Goal: Transaction & Acquisition: Download file/media

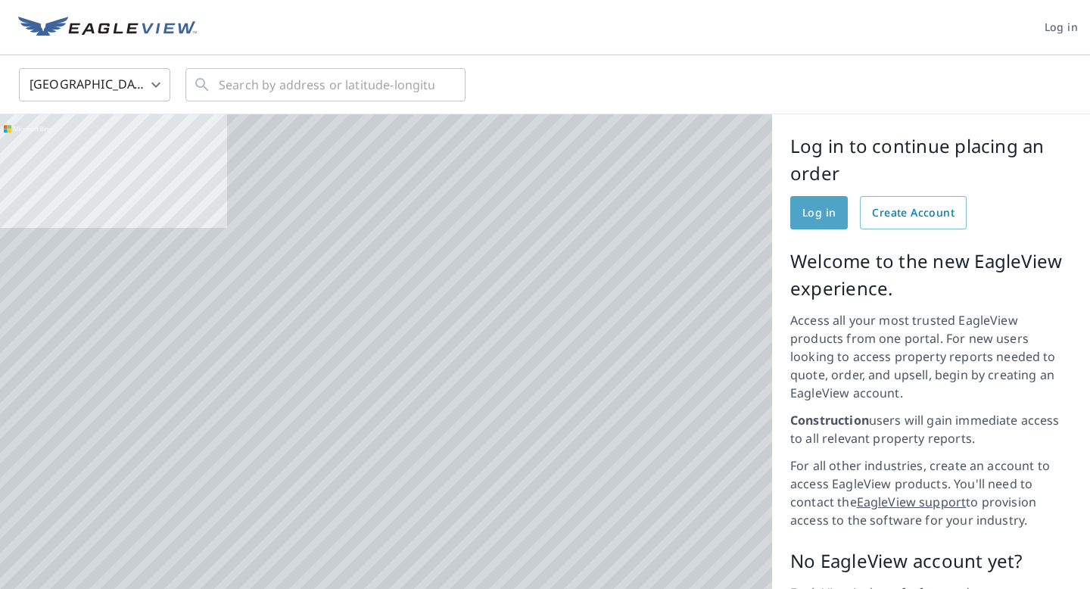
click at [818, 213] on span "Log in" at bounding box center [819, 213] width 33 height 19
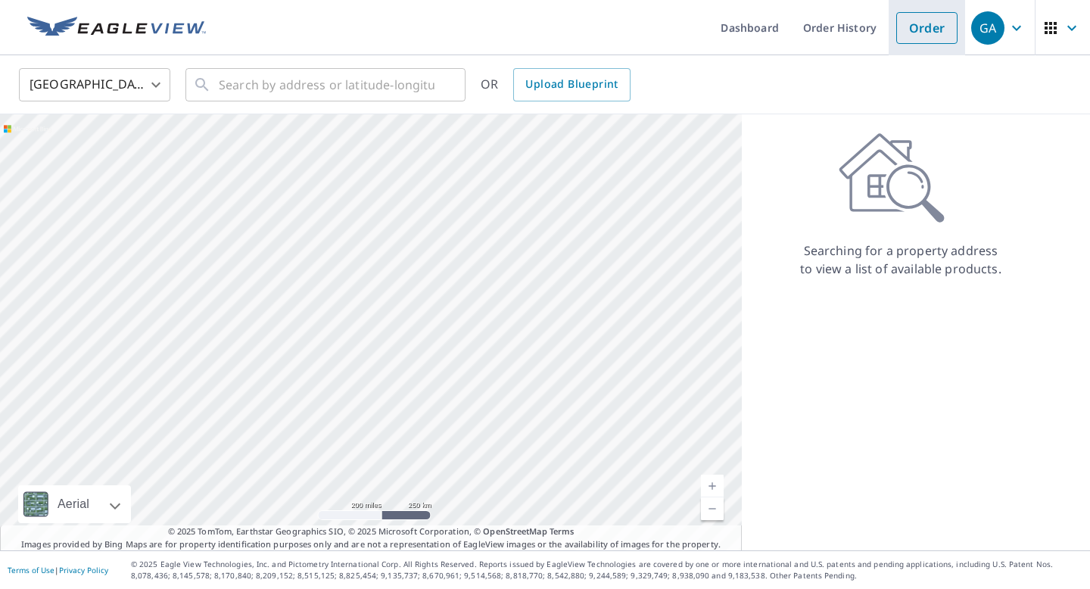
click at [924, 30] on link "Order" at bounding box center [926, 28] width 61 height 32
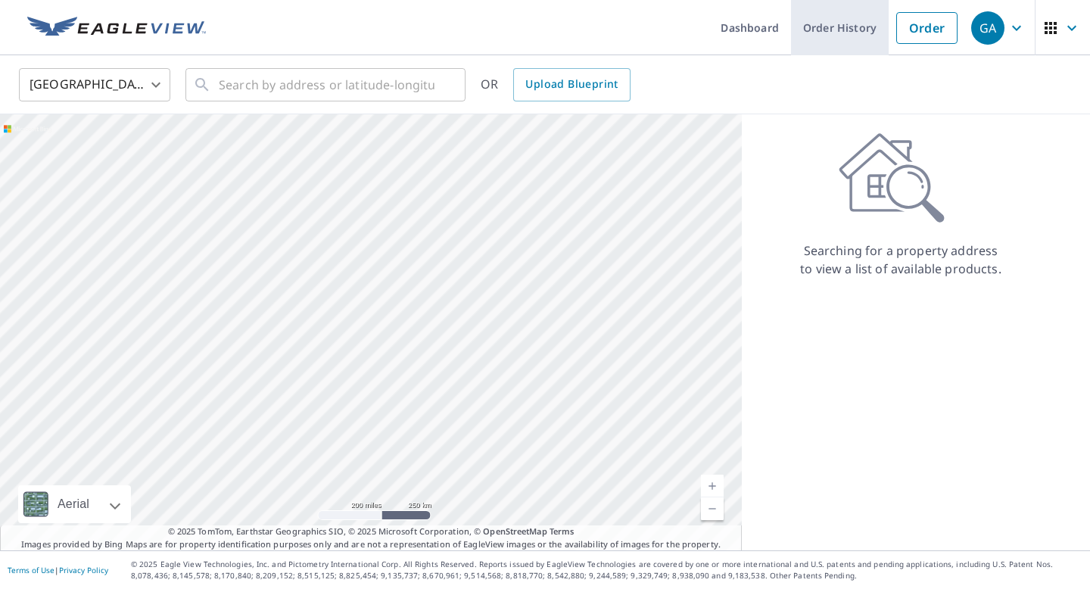
click at [847, 28] on link "Order History" at bounding box center [840, 27] width 98 height 55
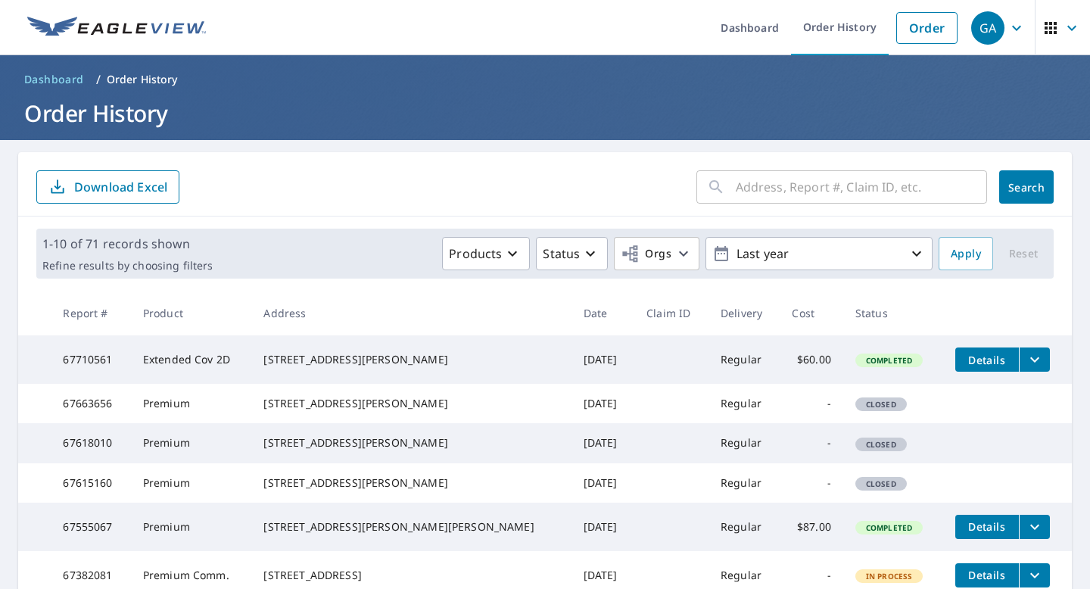
click at [965, 363] on span "Details" at bounding box center [987, 360] width 45 height 14
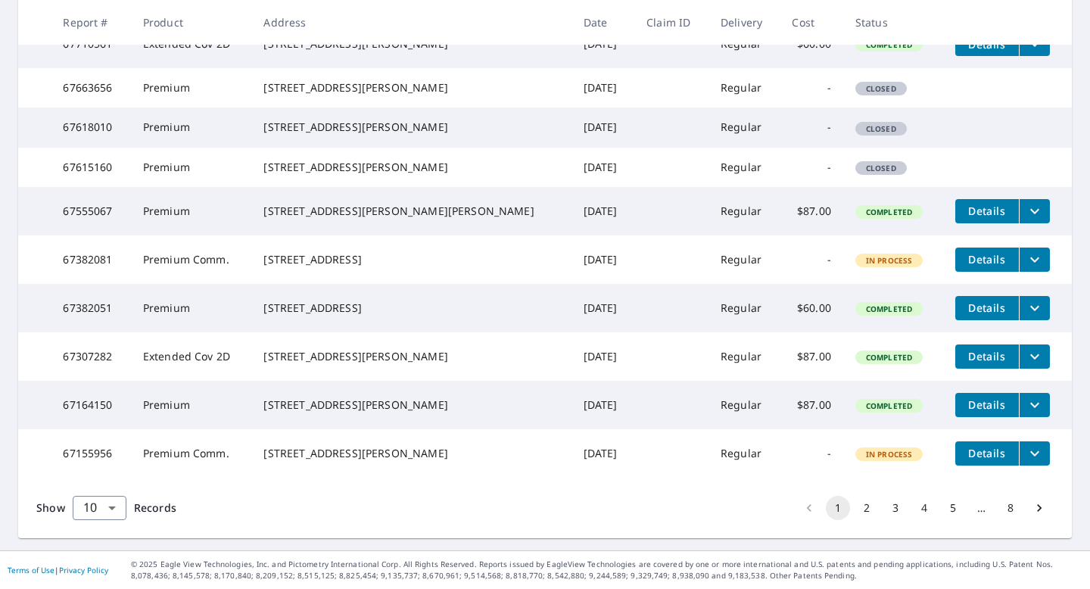
scroll to position [403, 0]
click at [868, 514] on button "2" at bounding box center [867, 508] width 24 height 24
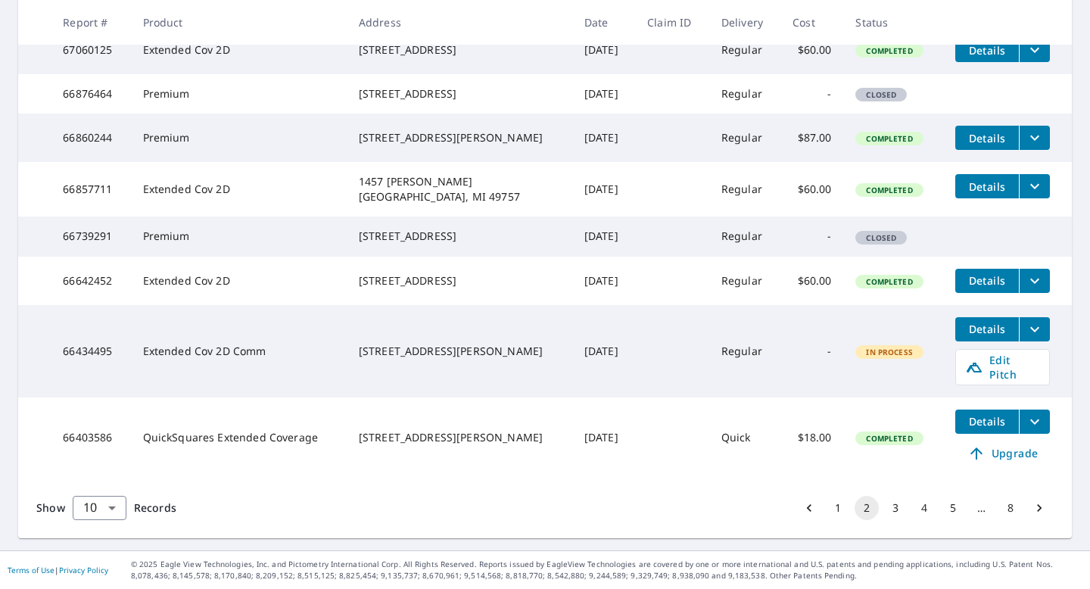
scroll to position [456, 0]
click at [897, 507] on button "3" at bounding box center [896, 508] width 24 height 24
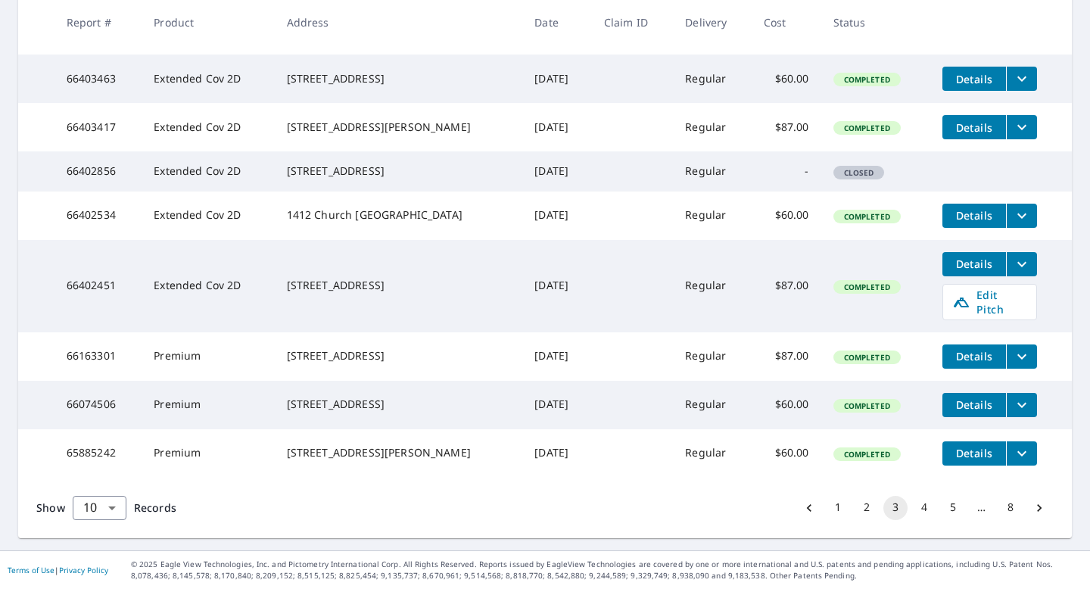
scroll to position [430, 0]
click at [955, 398] on span "Details" at bounding box center [974, 405] width 45 height 14
click at [990, 398] on span "Details" at bounding box center [974, 405] width 45 height 14
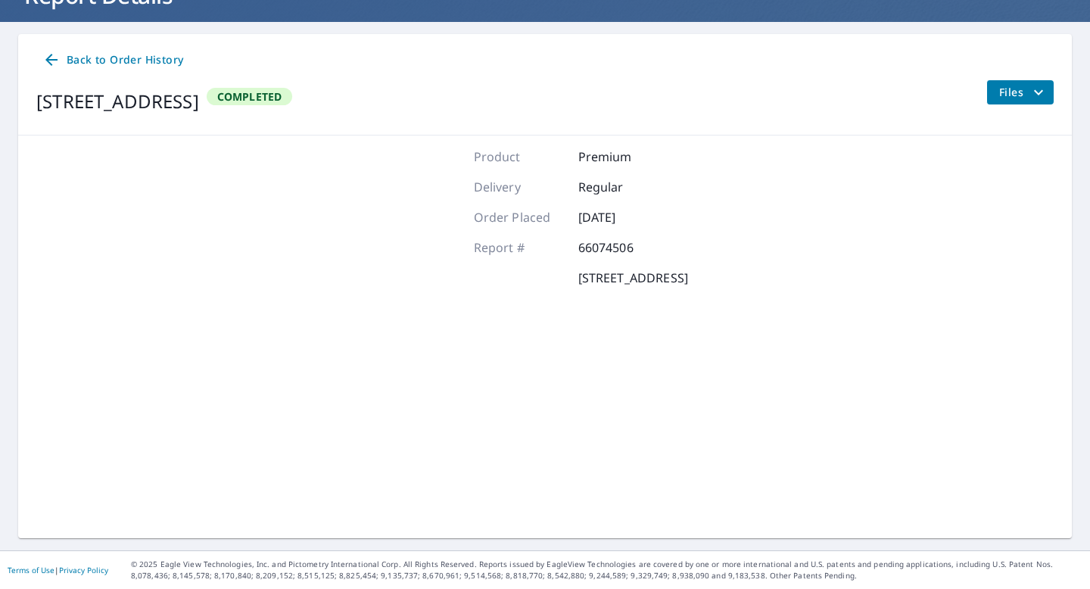
scroll to position [117, 0]
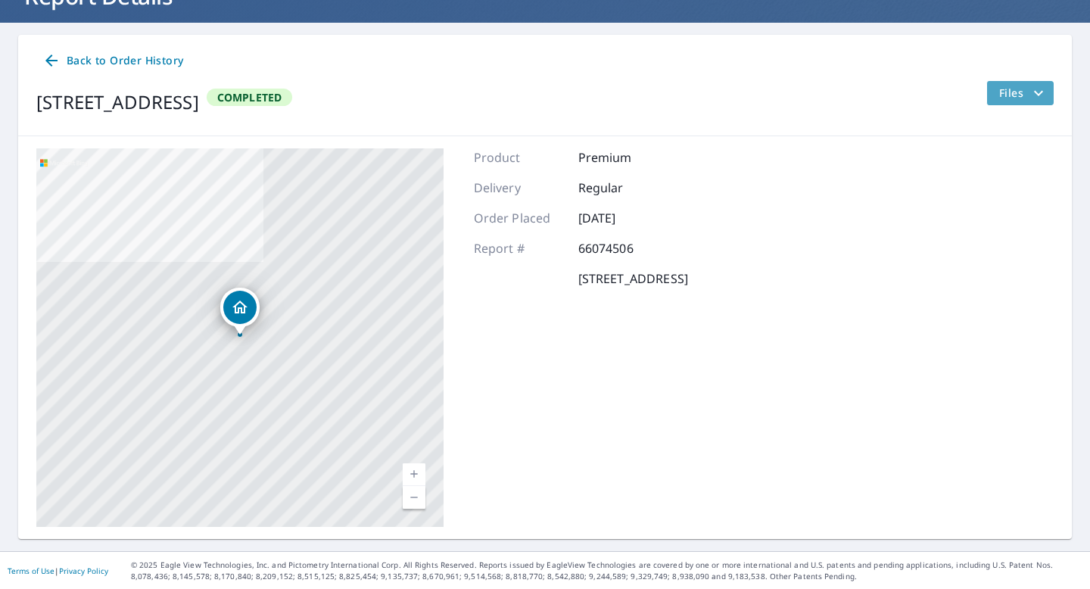
click at [1006, 90] on span "Files" at bounding box center [1023, 93] width 48 height 18
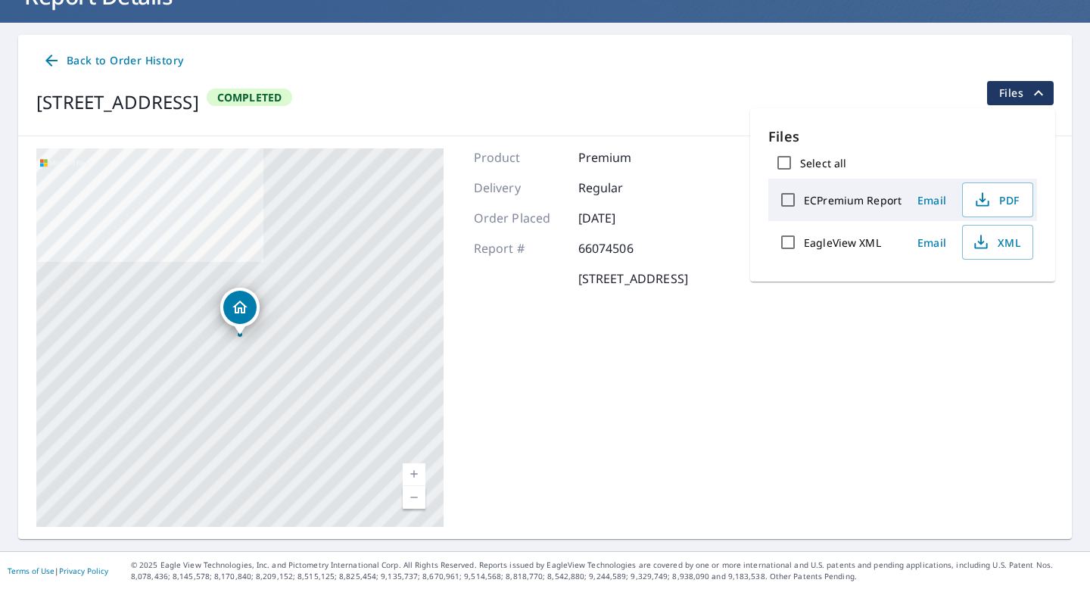
click at [853, 200] on label "ECPremium Report" at bounding box center [853, 200] width 98 height 14
click at [804, 200] on input "ECPremium Report" at bounding box center [788, 200] width 32 height 32
checkbox input "true"
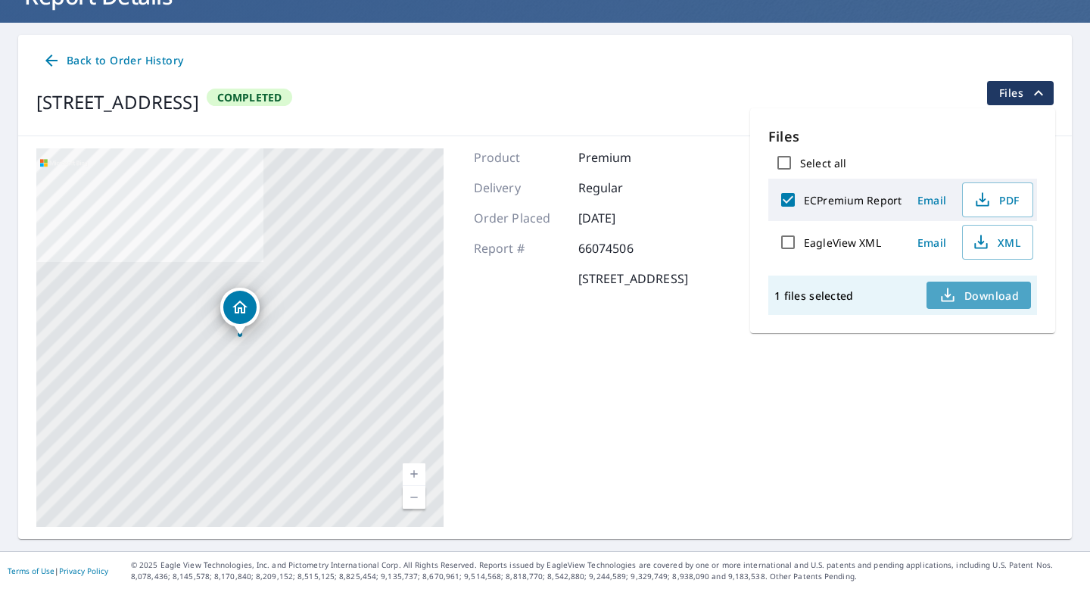
click at [965, 298] on span "Download" at bounding box center [979, 295] width 80 height 18
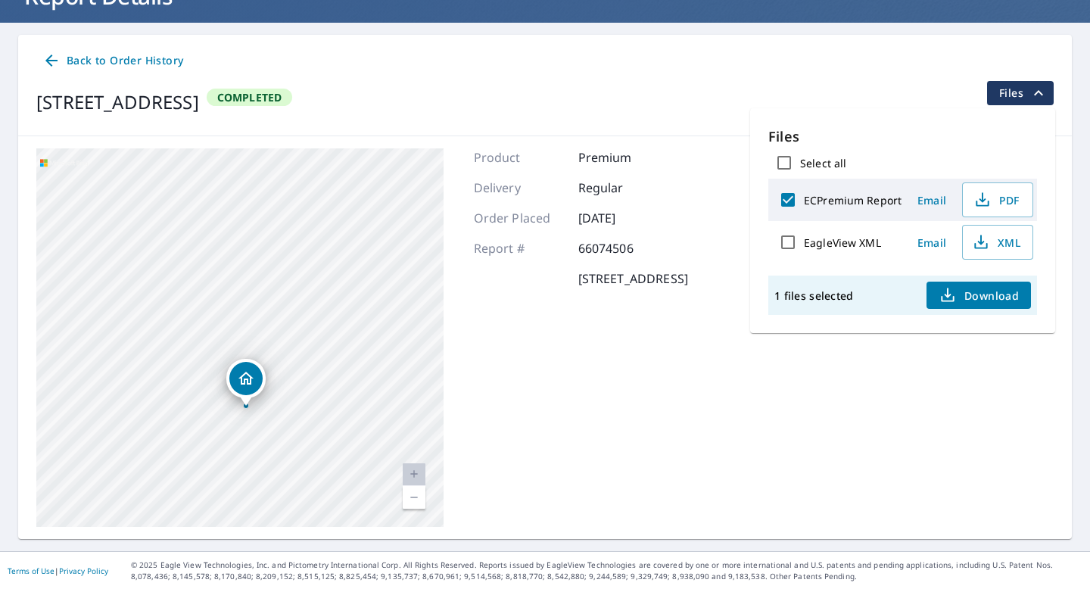
drag, startPoint x: 133, startPoint y: 236, endPoint x: 148, endPoint y: 433, distance: 197.5
click at [148, 441] on div "[STREET_ADDRESS]" at bounding box center [239, 337] width 407 height 379
drag, startPoint x: 148, startPoint y: 433, endPoint x: 289, endPoint y: 588, distance: 209.0
click at [289, 588] on div "Dashboard Order History Order GA Dashboard / Order History / Report Details Rep…" at bounding box center [545, 294] width 1090 height 589
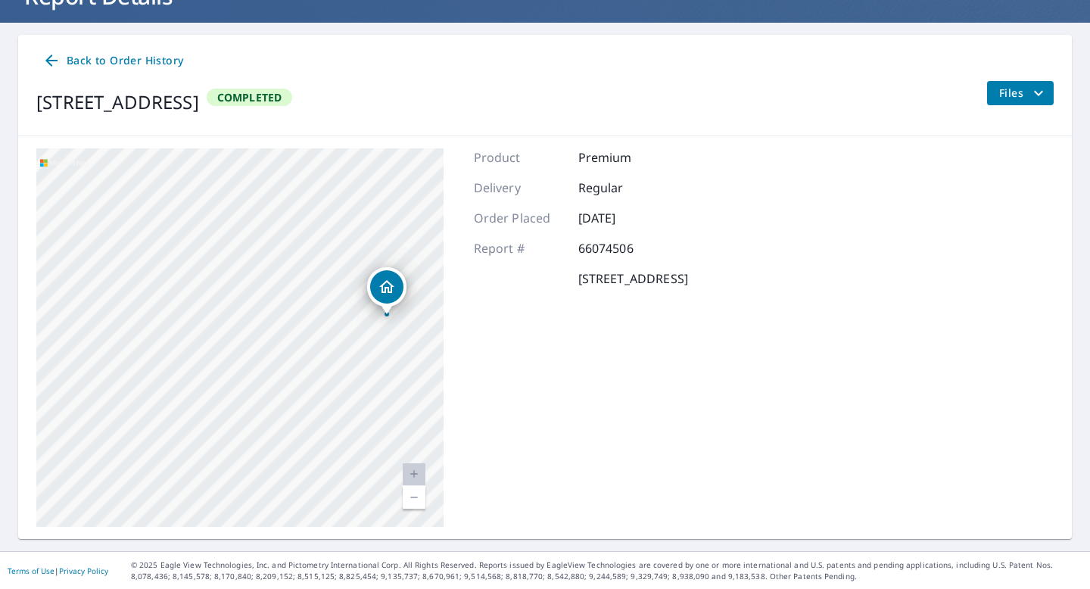
drag, startPoint x: 266, startPoint y: 363, endPoint x: 520, endPoint y: 588, distance: 340.0
click at [520, 588] on div "Dashboard Order History Order GA Dashboard / Order History / Report Details Rep…" at bounding box center [545, 294] width 1090 height 589
drag, startPoint x: 205, startPoint y: 119, endPoint x: 447, endPoint y: 516, distance: 465.1
click at [447, 516] on div "Back to Order History [STREET_ADDRESS] Completed Files [STREET_ADDRESS] Aerial …" at bounding box center [545, 287] width 1054 height 504
click at [419, 496] on link "Current Level 20, Zoom Out" at bounding box center [414, 497] width 23 height 23
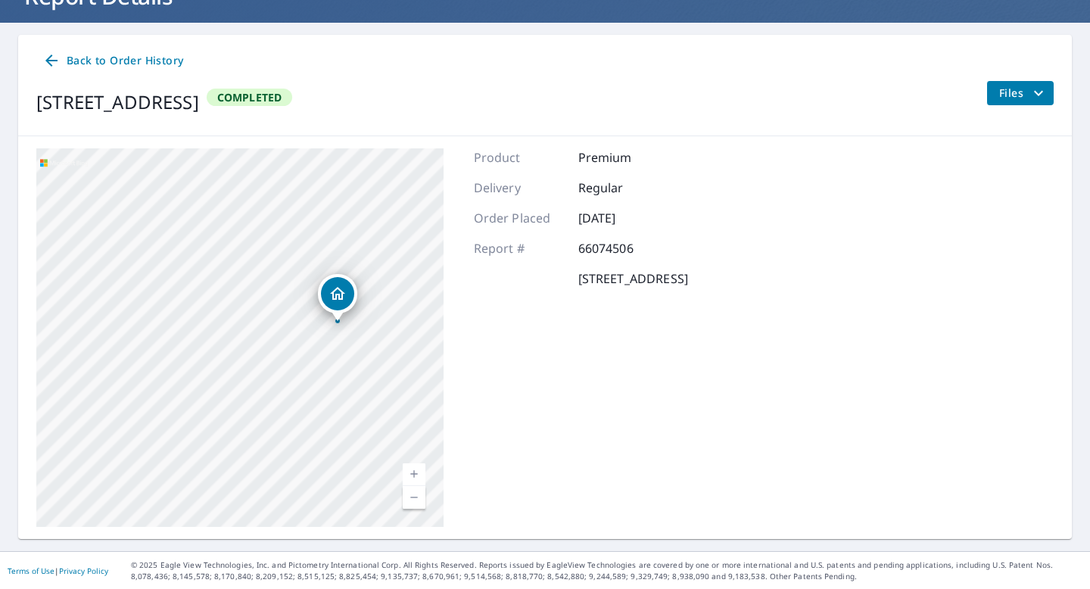
click at [419, 496] on link "Current Level 19, Zoom Out" at bounding box center [414, 497] width 23 height 23
click at [1021, 98] on span "Files" at bounding box center [1023, 93] width 48 height 18
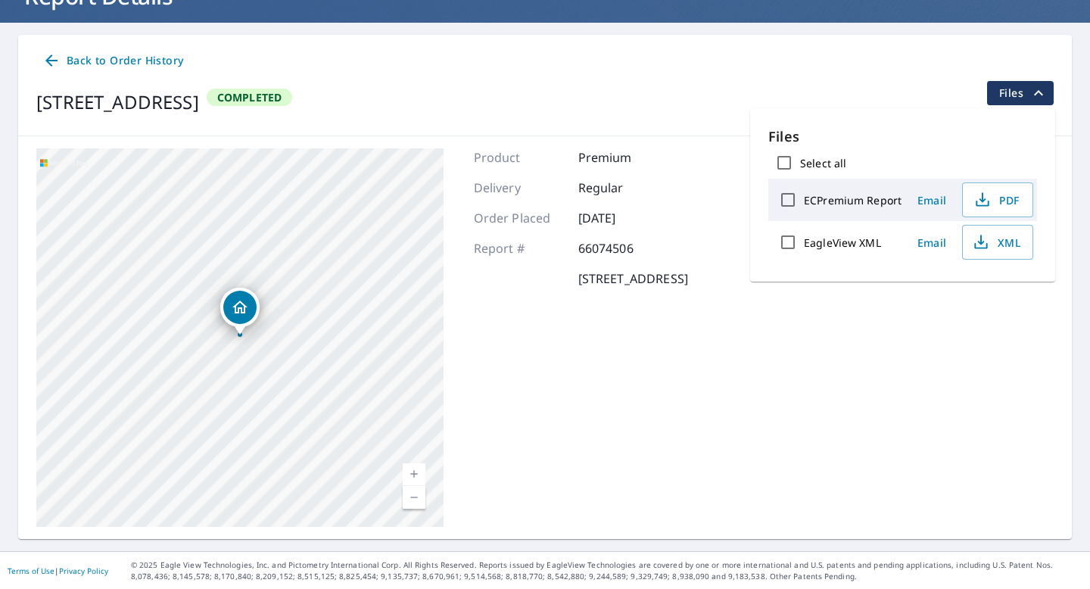
click at [871, 199] on label "ECPremium Report" at bounding box center [853, 200] width 98 height 14
click at [804, 199] on input "ECPremium Report" at bounding box center [788, 200] width 32 height 32
checkbox input "true"
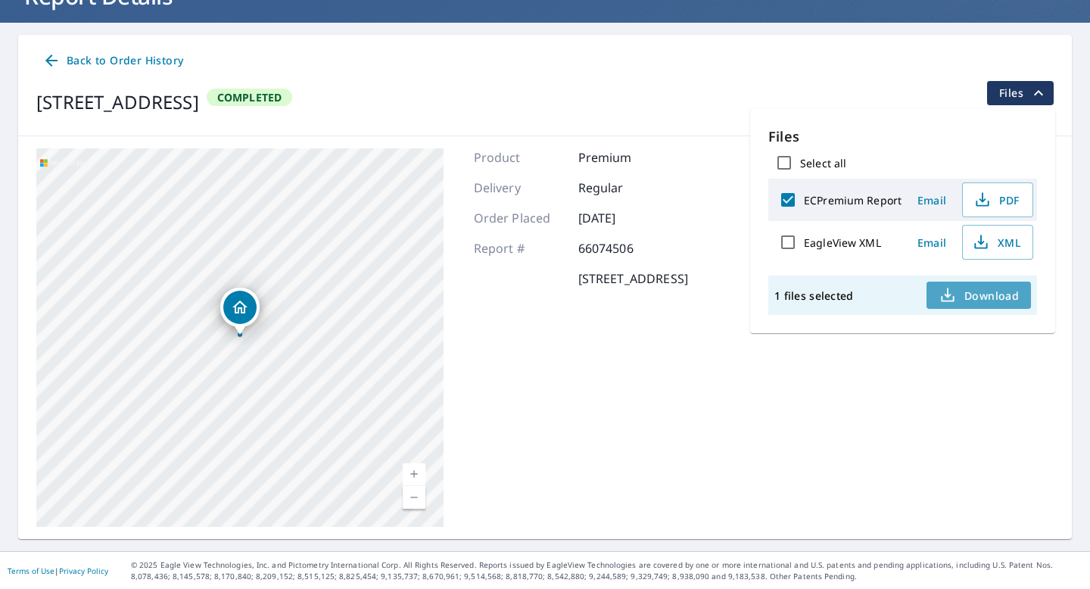
click at [956, 292] on icon "button" at bounding box center [948, 295] width 18 height 18
